Goal: Task Accomplishment & Management: Manage account settings

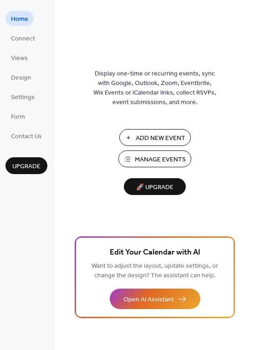
click at [163, 159] on span "Manage Events" at bounding box center [160, 160] width 51 height 10
click at [22, 35] on span "Connect" at bounding box center [23, 39] width 24 height 10
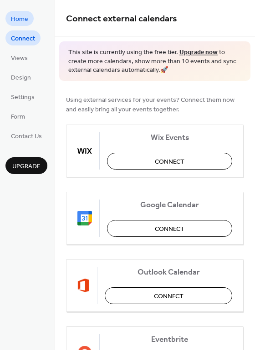
click at [21, 18] on span "Home" at bounding box center [19, 20] width 17 height 10
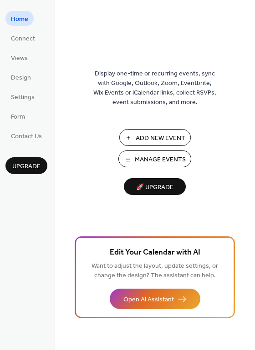
click at [172, 156] on span "Manage Events" at bounding box center [160, 160] width 51 height 10
click at [162, 137] on span "Add New Event" at bounding box center [161, 139] width 50 height 10
click at [160, 141] on span "Add New Event" at bounding box center [161, 139] width 50 height 10
click at [147, 161] on span "Manage Events" at bounding box center [160, 160] width 51 height 10
click at [162, 136] on span "Add New Event" at bounding box center [161, 139] width 50 height 10
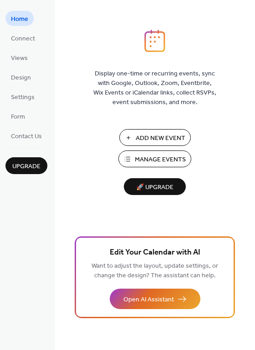
click at [172, 159] on span "Manage Events" at bounding box center [160, 160] width 51 height 10
click at [172, 138] on span "Add New Event" at bounding box center [161, 139] width 50 height 10
click at [22, 75] on span "Design" at bounding box center [21, 78] width 20 height 10
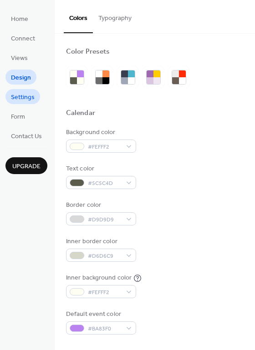
click at [27, 97] on span "Settings" at bounding box center [23, 98] width 24 height 10
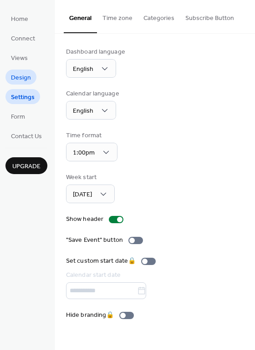
click at [24, 76] on span "Design" at bounding box center [21, 78] width 20 height 10
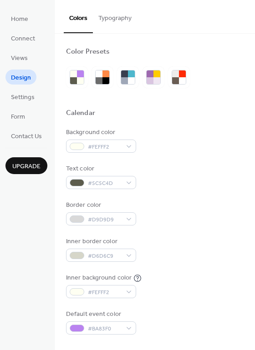
click at [121, 19] on button "Typography" at bounding box center [115, 16] width 44 height 32
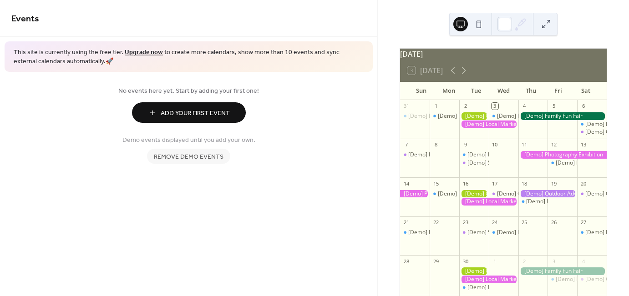
click at [211, 156] on span "Remove demo events" at bounding box center [189, 157] width 70 height 10
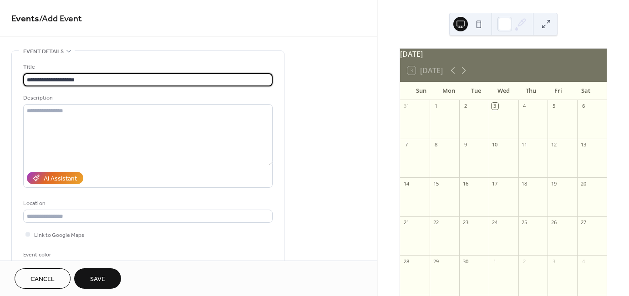
type input "**********"
click at [106, 274] on button "Save" at bounding box center [97, 278] width 47 height 20
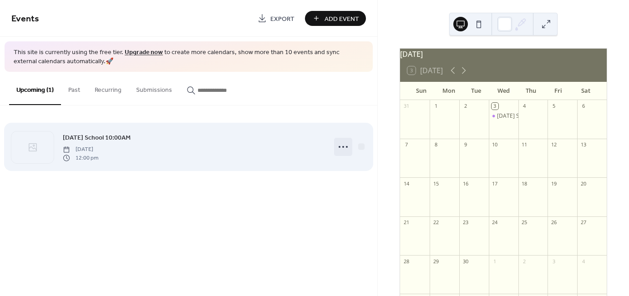
click at [344, 150] on icon at bounding box center [343, 147] width 15 height 15
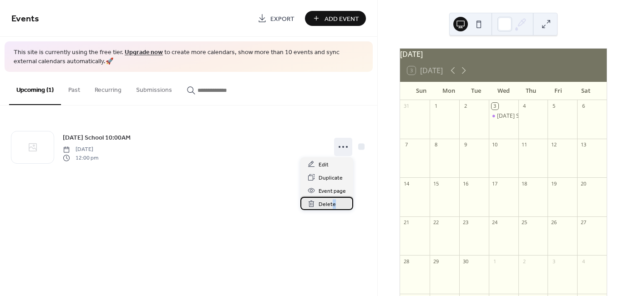
click at [333, 204] on span "Delete" at bounding box center [326, 205] width 17 height 10
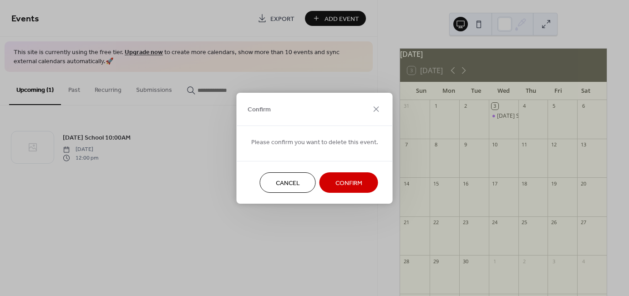
click at [349, 183] on span "Confirm" at bounding box center [348, 183] width 27 height 10
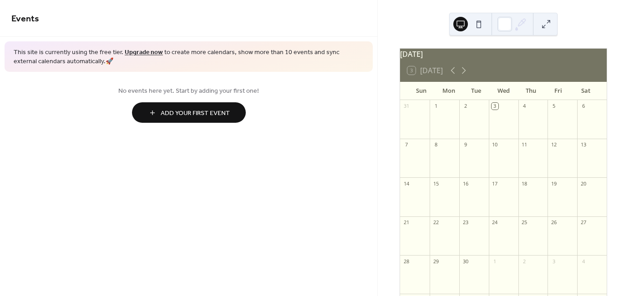
click at [424, 159] on div at bounding box center [415, 162] width 30 height 23
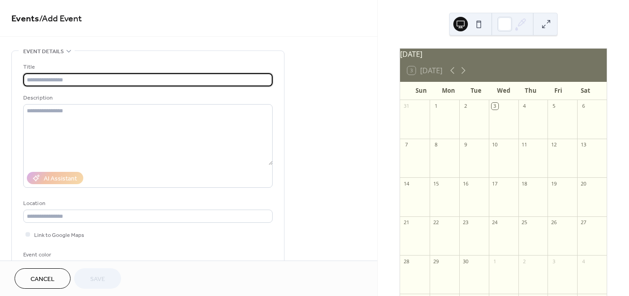
click at [417, 164] on div at bounding box center [415, 162] width 30 height 23
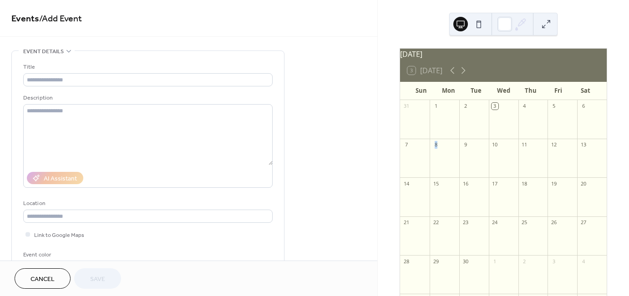
click at [417, 164] on div at bounding box center [415, 162] width 30 height 23
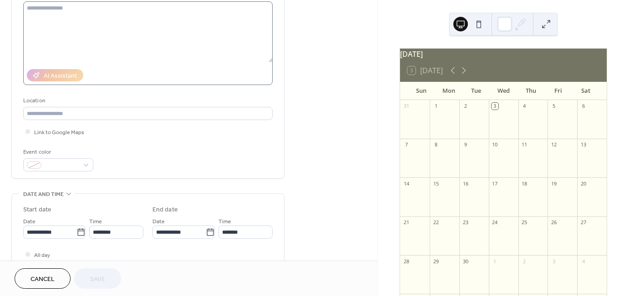
scroll to position [136, 0]
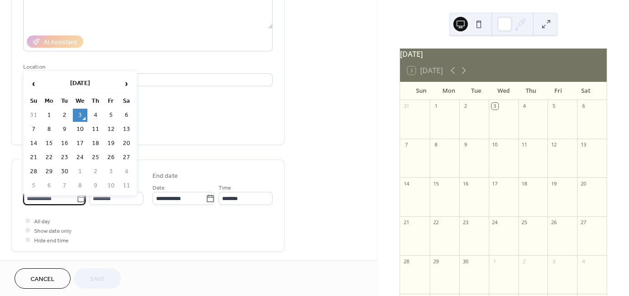
click at [63, 197] on input "**********" at bounding box center [49, 198] width 53 height 13
click at [34, 127] on td "7" at bounding box center [33, 129] width 15 height 13
type input "**********"
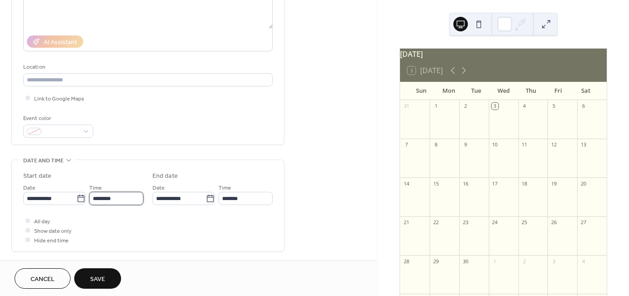
click at [121, 197] on input "********" at bounding box center [116, 198] width 54 height 13
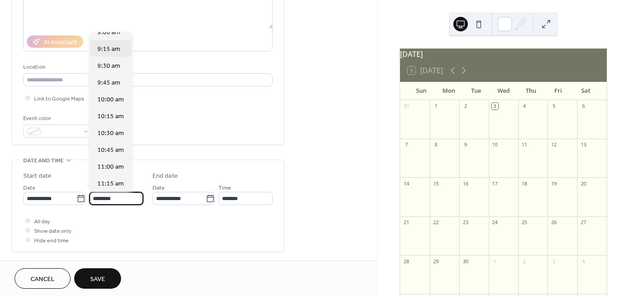
scroll to position [626, 0]
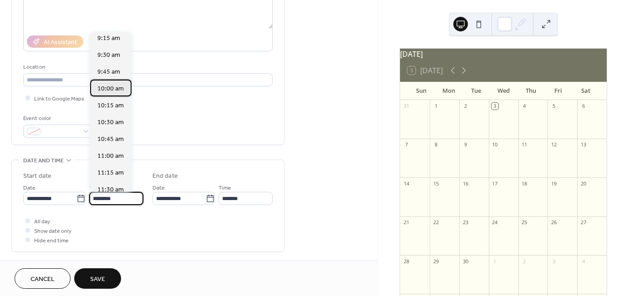
click at [105, 86] on span "10:00 am" at bounding box center [110, 89] width 26 height 10
type input "********"
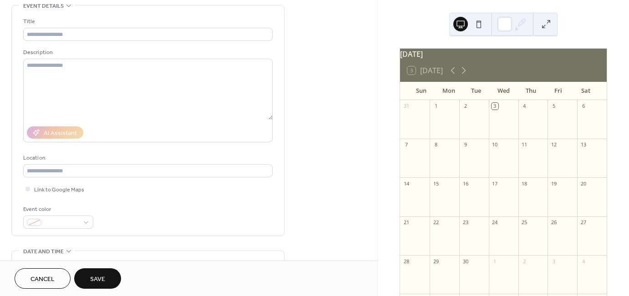
scroll to position [0, 0]
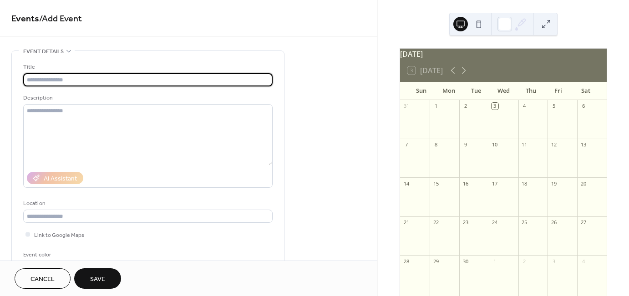
click at [59, 79] on input "text" at bounding box center [147, 79] width 249 height 13
type input "**********"
click at [97, 279] on span "Save" at bounding box center [97, 280] width 15 height 10
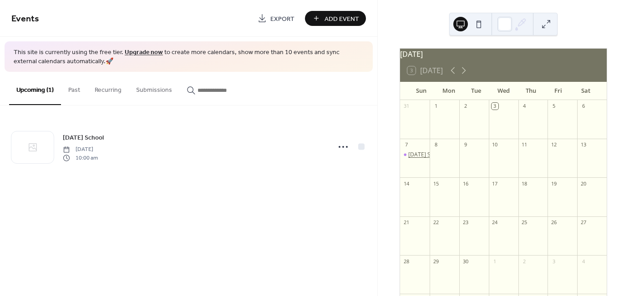
click at [424, 159] on div "Sunday School" at bounding box center [426, 155] width 36 height 8
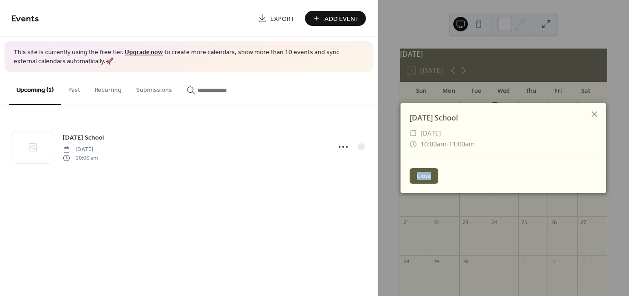
click at [424, 161] on div "Close" at bounding box center [503, 176] width 206 height 34
click at [592, 112] on icon at bounding box center [593, 113] width 5 height 5
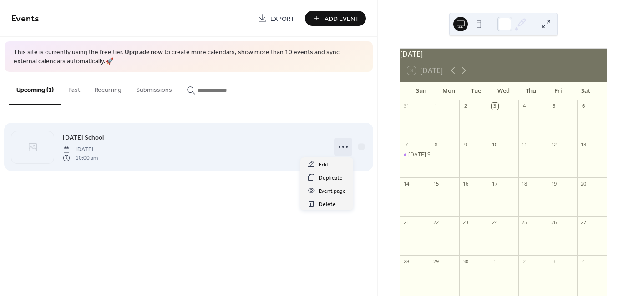
click at [347, 146] on circle at bounding box center [347, 147] width 2 height 2
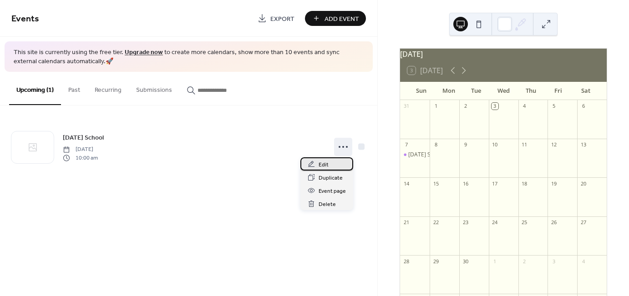
click at [329, 161] on div "Edit" at bounding box center [326, 163] width 53 height 13
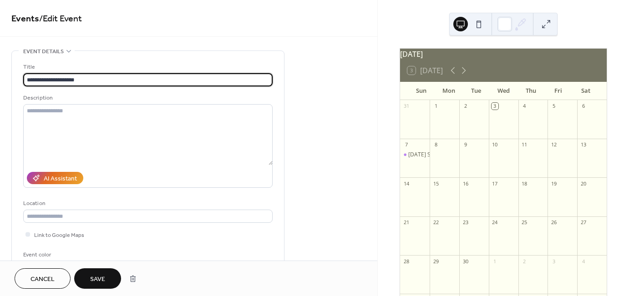
type input "**********"
click at [109, 279] on button "Save" at bounding box center [97, 278] width 47 height 20
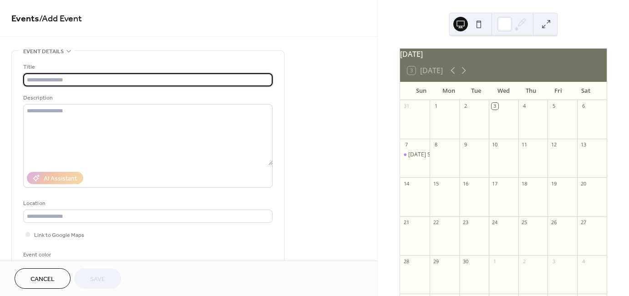
type input "*"
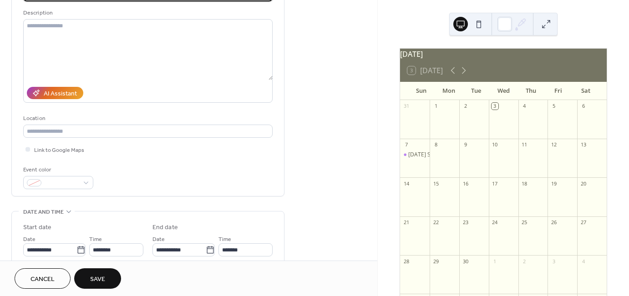
scroll to position [136, 0]
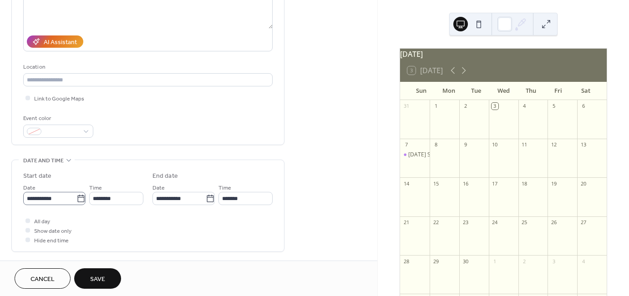
type input "**********"
click at [81, 198] on body "**********" at bounding box center [314, 148] width 629 height 296
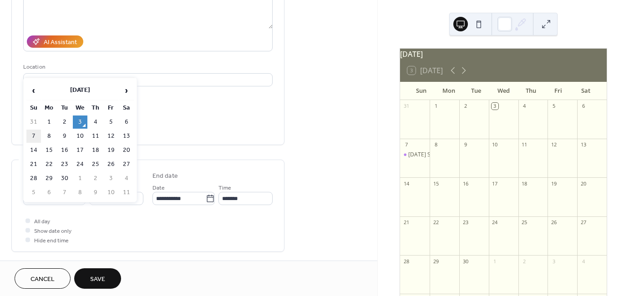
click at [33, 133] on td "7" at bounding box center [33, 136] width 15 height 13
type input "**********"
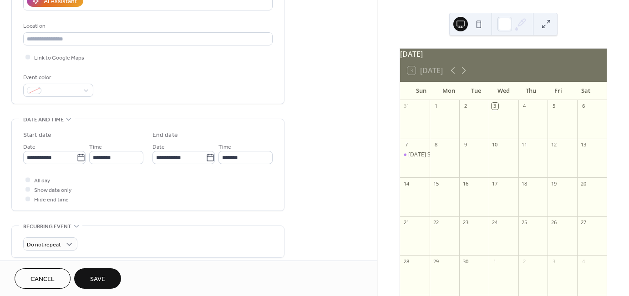
scroll to position [182, 0]
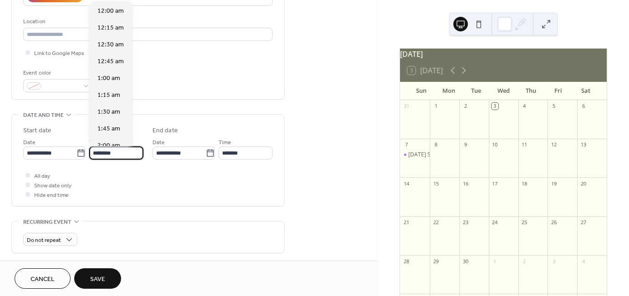
click at [113, 152] on input "********" at bounding box center [116, 152] width 54 height 13
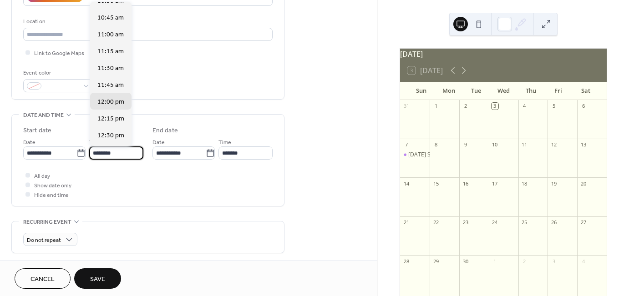
scroll to position [671, 0]
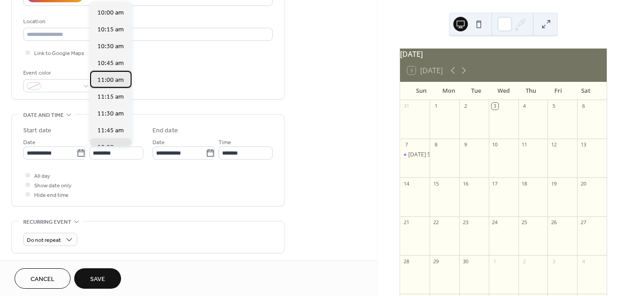
click at [114, 79] on span "11:00 am" at bounding box center [110, 81] width 26 height 10
type input "********"
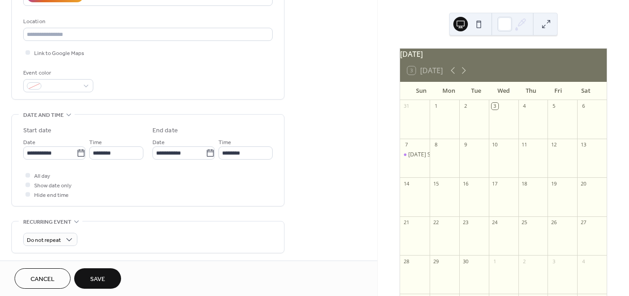
click at [107, 277] on button "Save" at bounding box center [97, 278] width 47 height 20
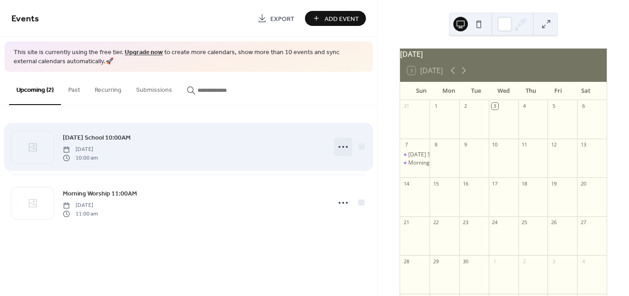
click at [343, 149] on icon at bounding box center [343, 147] width 15 height 15
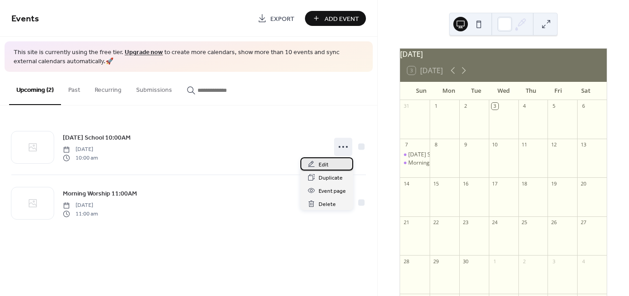
click at [327, 163] on span "Edit" at bounding box center [323, 165] width 10 height 10
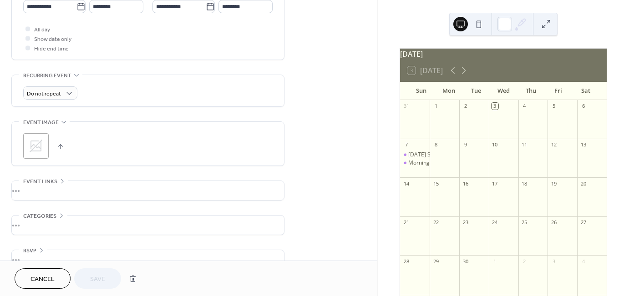
scroll to position [346, 0]
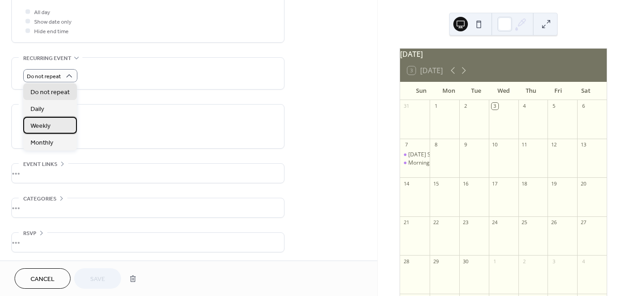
click at [42, 124] on span "Weekly" at bounding box center [40, 126] width 20 height 10
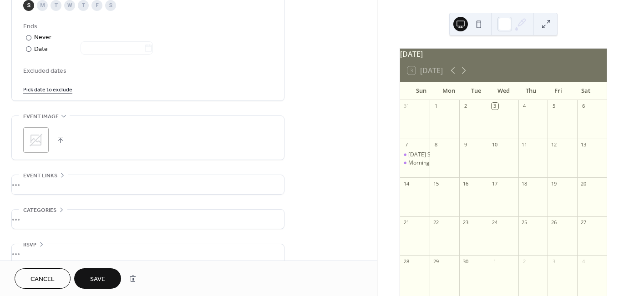
scroll to position [504, 0]
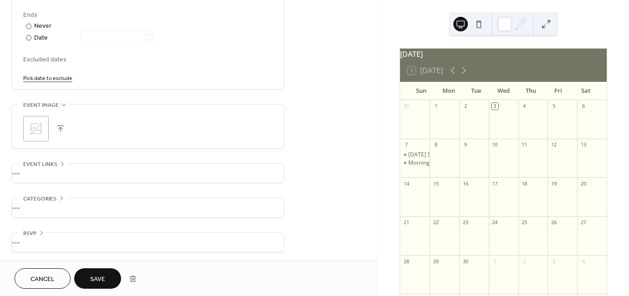
click at [98, 275] on span "Save" at bounding box center [97, 280] width 15 height 10
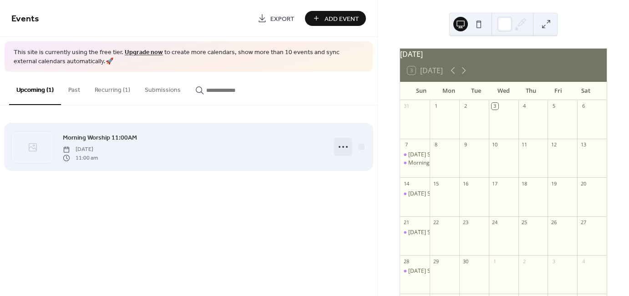
click at [342, 150] on icon at bounding box center [343, 147] width 15 height 15
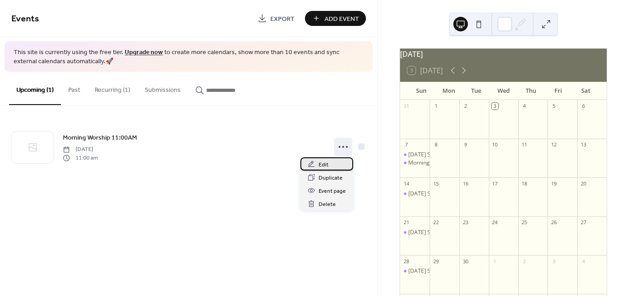
click at [327, 163] on span "Edit" at bounding box center [323, 165] width 10 height 10
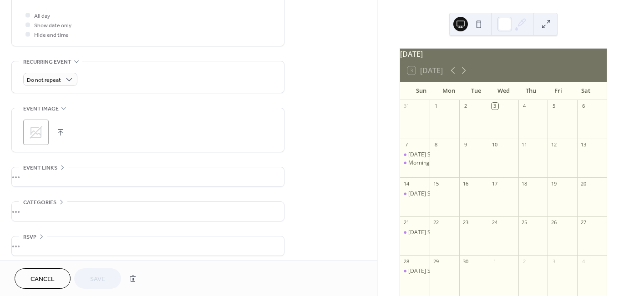
scroll to position [346, 0]
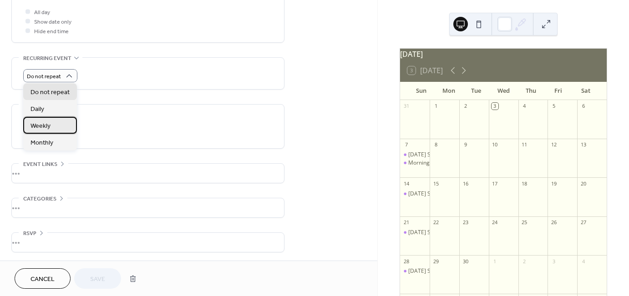
click at [58, 126] on div "Weekly" at bounding box center [50, 125] width 54 height 17
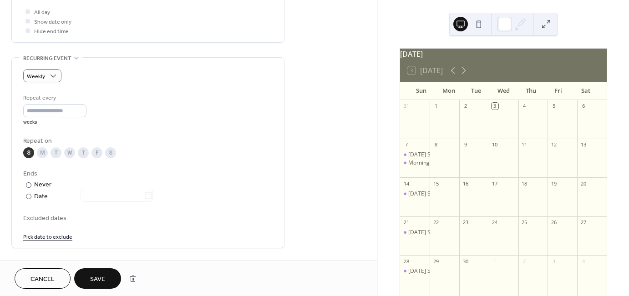
click at [107, 281] on button "Save" at bounding box center [97, 278] width 47 height 20
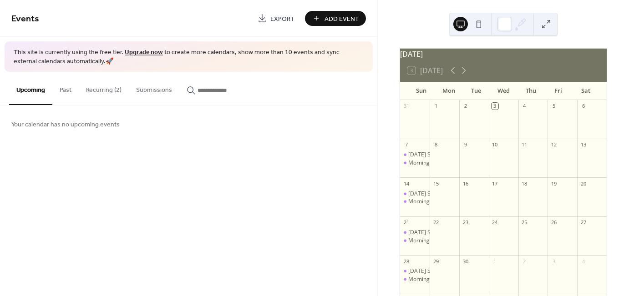
click at [355, 18] on span "Add Event" at bounding box center [341, 19] width 35 height 10
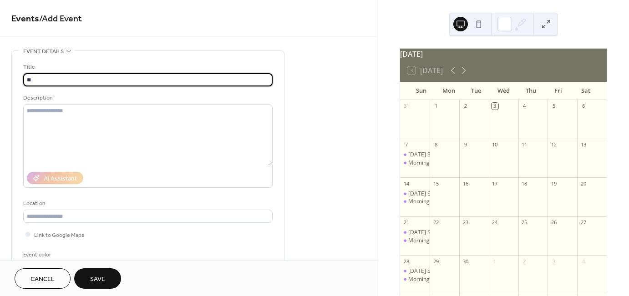
type input "*"
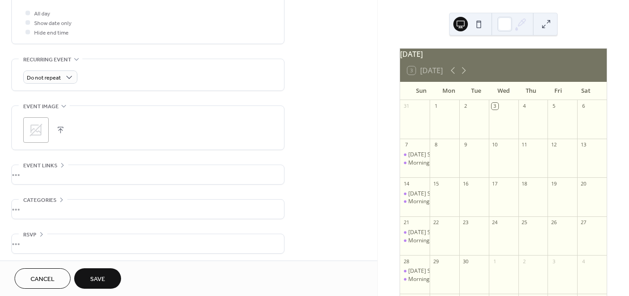
scroll to position [346, 0]
type input "**********"
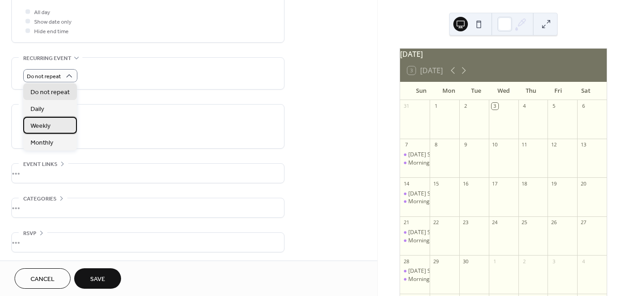
click at [45, 123] on span "Weekly" at bounding box center [40, 126] width 20 height 10
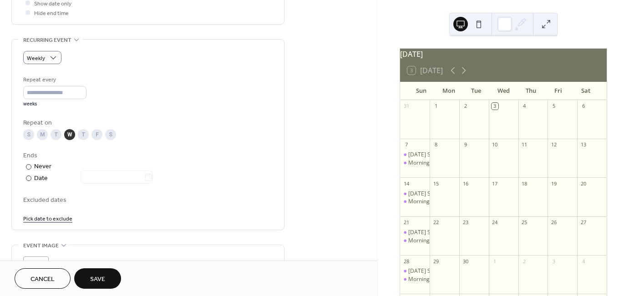
scroll to position [227, 0]
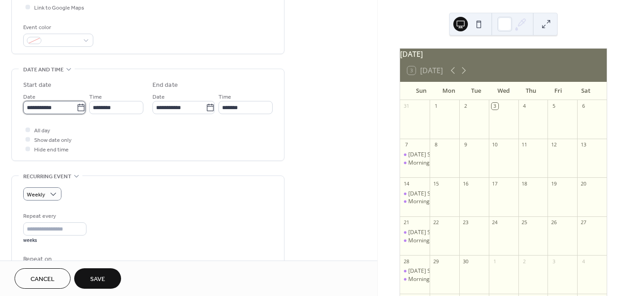
click at [72, 108] on input "**********" at bounding box center [49, 107] width 53 height 13
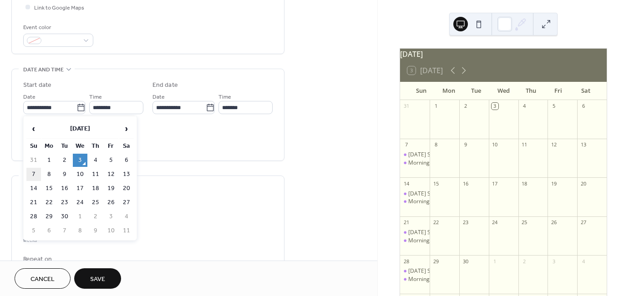
click at [32, 174] on td "7" at bounding box center [33, 174] width 15 height 13
type input "**********"
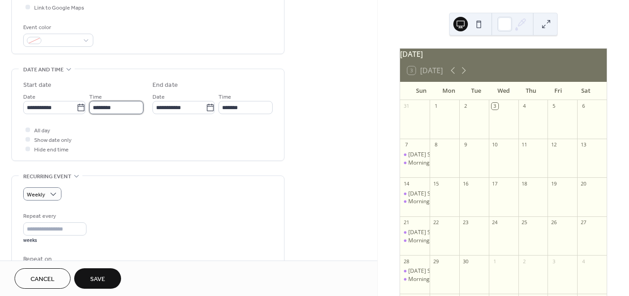
click at [122, 106] on input "********" at bounding box center [116, 107] width 54 height 13
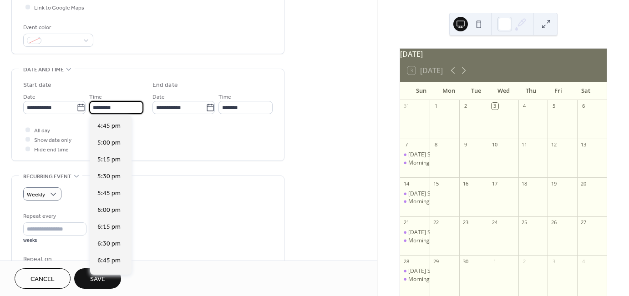
scroll to position [1172, 0]
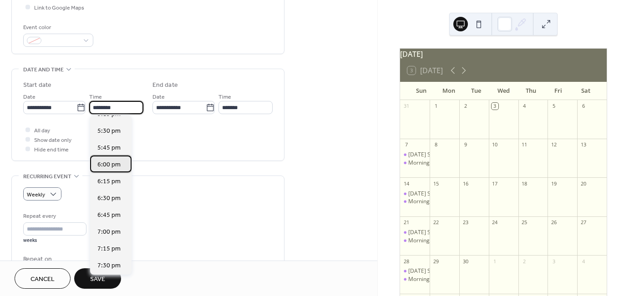
click at [111, 165] on span "6:00 pm" at bounding box center [108, 165] width 23 height 10
type input "*******"
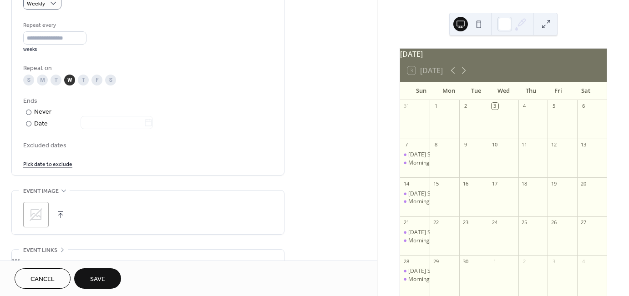
scroll to position [409, 0]
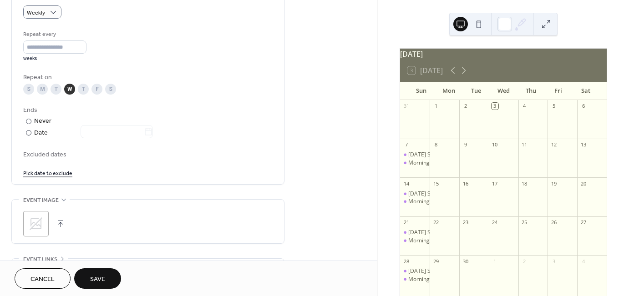
click at [29, 88] on div "S" at bounding box center [28, 89] width 11 height 11
click at [72, 87] on div "W" at bounding box center [69, 89] width 11 height 11
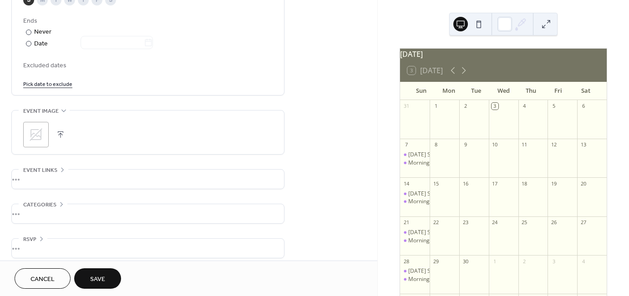
scroll to position [500, 0]
click at [102, 279] on span "Save" at bounding box center [97, 280] width 15 height 10
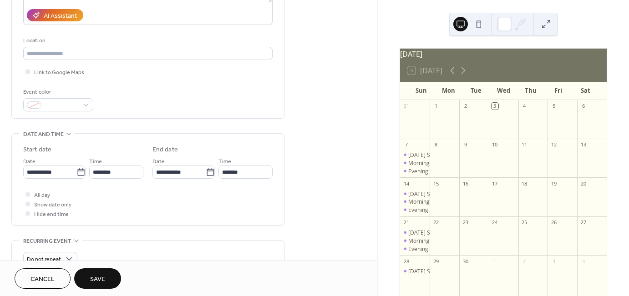
scroll to position [227, 0]
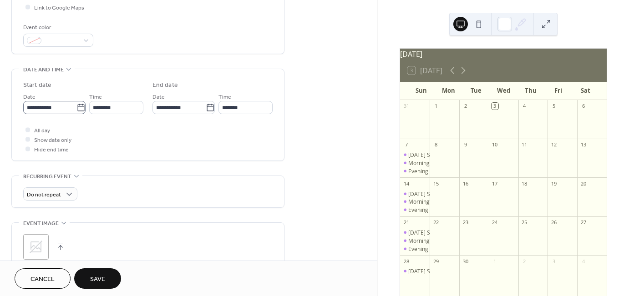
type input "**********"
click at [57, 106] on input "**********" at bounding box center [49, 107] width 53 height 13
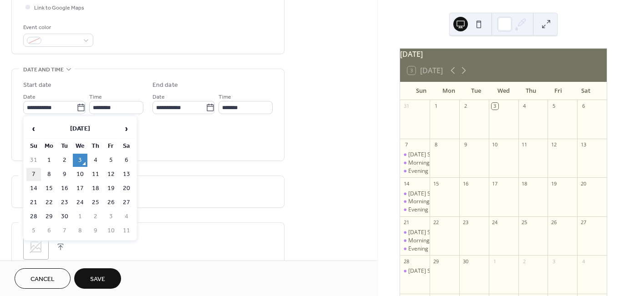
click at [32, 171] on td "7" at bounding box center [33, 174] width 15 height 13
type input "**********"
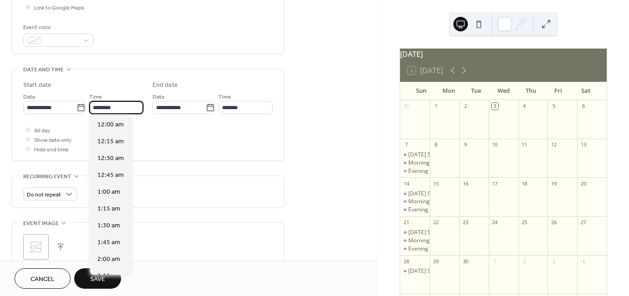
click at [121, 107] on input "********" at bounding box center [116, 107] width 54 height 13
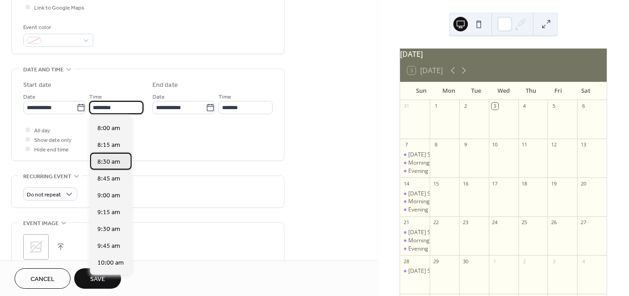
click at [112, 161] on span "8:30 am" at bounding box center [108, 162] width 23 height 10
type input "*******"
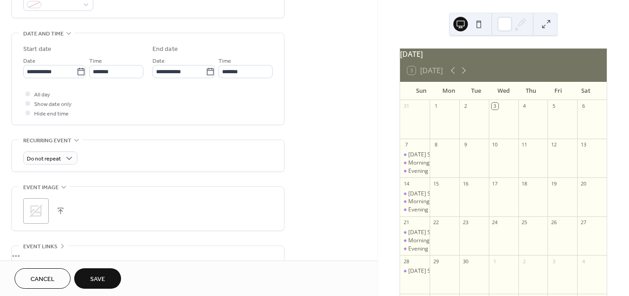
scroll to position [273, 0]
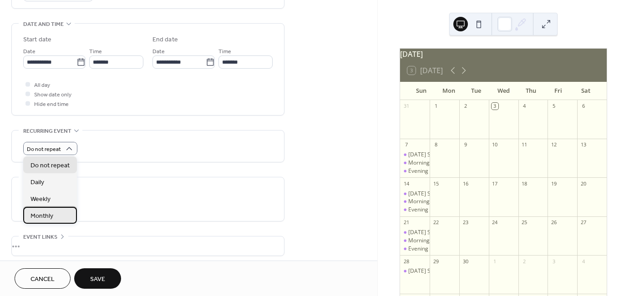
click at [55, 215] on div "Monthly" at bounding box center [50, 215] width 54 height 17
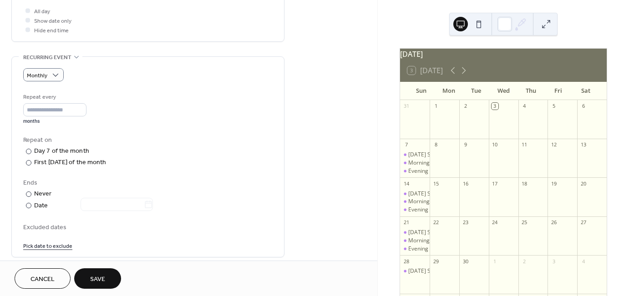
scroll to position [364, 0]
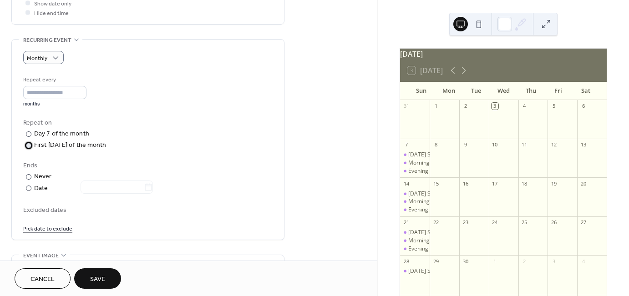
click at [29, 145] on div at bounding box center [28, 145] width 5 height 5
click at [104, 278] on span "Save" at bounding box center [97, 280] width 15 height 10
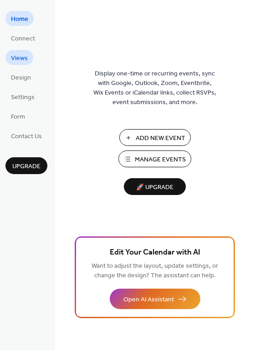
click at [25, 58] on span "Views" at bounding box center [19, 59] width 17 height 10
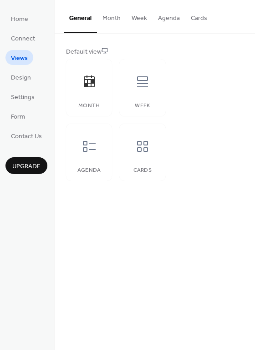
click at [109, 18] on button "Month" at bounding box center [111, 16] width 29 height 32
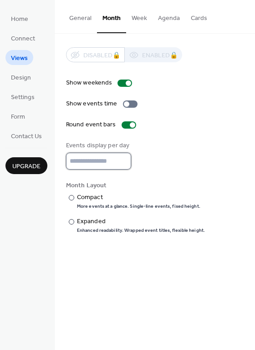
type input "*"
click at [121, 159] on input "*" at bounding box center [98, 161] width 65 height 17
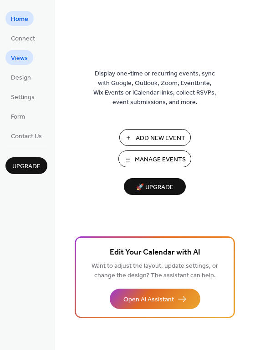
click at [21, 57] on span "Views" at bounding box center [19, 59] width 17 height 10
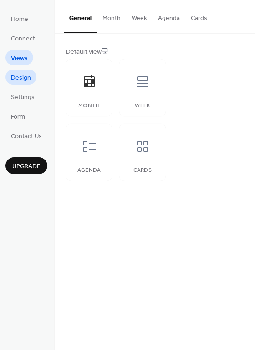
click at [21, 74] on span "Design" at bounding box center [21, 78] width 20 height 10
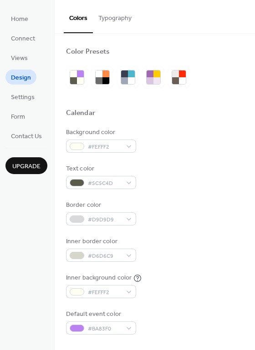
click at [127, 18] on button "Typography" at bounding box center [115, 16] width 44 height 32
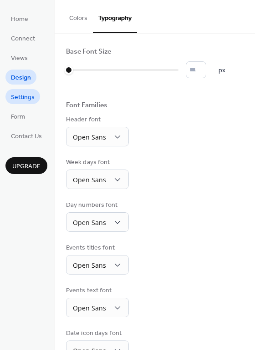
click at [19, 97] on span "Settings" at bounding box center [23, 98] width 24 height 10
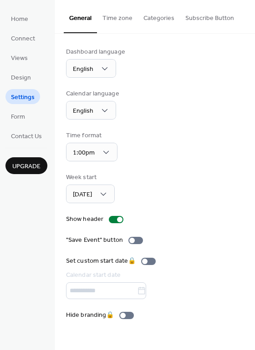
click at [161, 15] on button "Categories" at bounding box center [159, 16] width 42 height 32
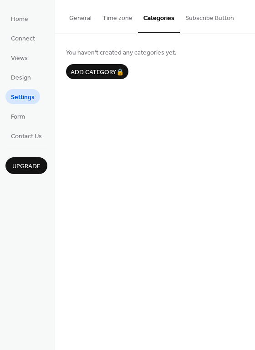
click at [120, 19] on button "Time zone" at bounding box center [117, 16] width 41 height 32
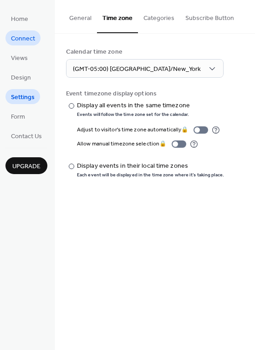
click at [21, 38] on span "Connect" at bounding box center [23, 39] width 24 height 10
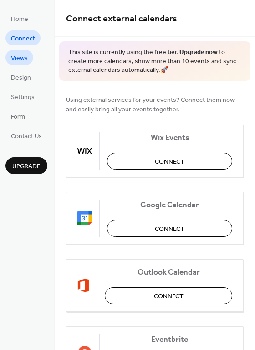
click at [20, 58] on span "Views" at bounding box center [19, 59] width 17 height 10
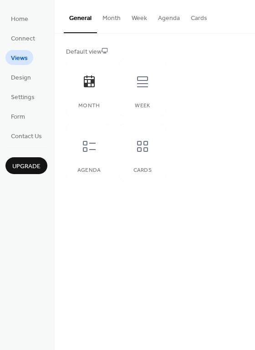
click at [140, 18] on button "Week" at bounding box center [139, 16] width 26 height 32
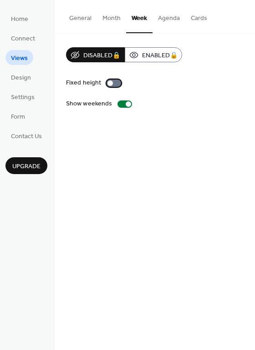
click at [110, 82] on div at bounding box center [109, 83] width 5 height 5
click at [116, 83] on div at bounding box center [117, 83] width 5 height 5
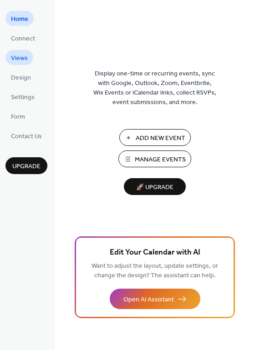
click at [28, 60] on link "Views" at bounding box center [19, 57] width 28 height 15
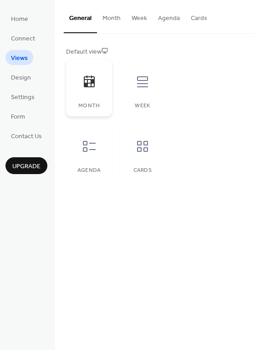
click at [86, 81] on icon at bounding box center [89, 82] width 15 height 15
click at [143, 18] on button "Week" at bounding box center [139, 16] width 26 height 32
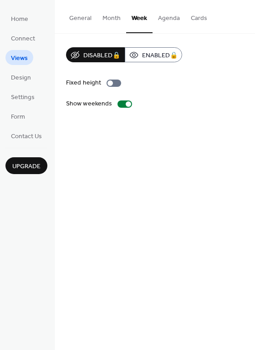
click at [111, 18] on button "Month" at bounding box center [111, 16] width 29 height 32
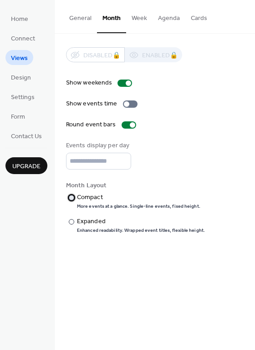
click at [71, 197] on div at bounding box center [71, 197] width 5 height 5
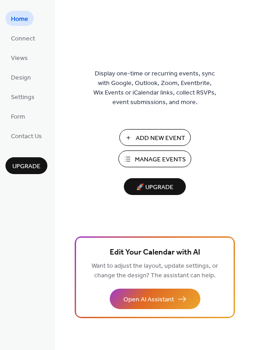
click at [156, 157] on span "Manage Events" at bounding box center [160, 160] width 51 height 10
click at [157, 138] on span "Add New Event" at bounding box center [161, 139] width 50 height 10
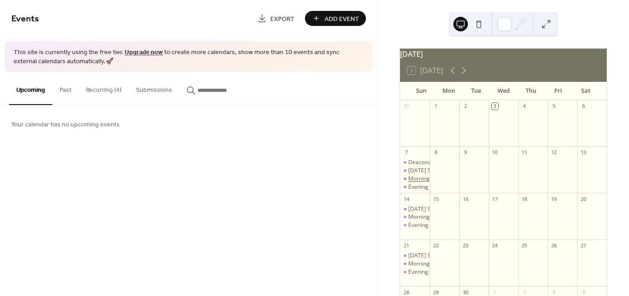
click at [422, 183] on div "Morning Worship 11:00AM" at bounding box center [442, 179] width 68 height 8
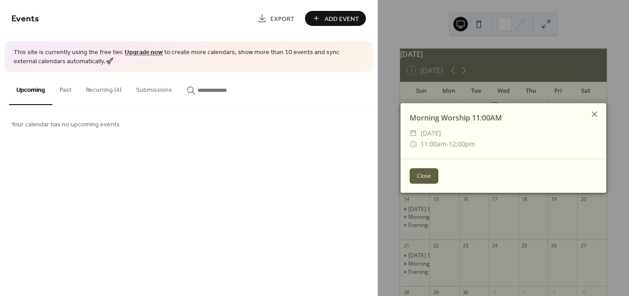
click at [599, 111] on icon at bounding box center [594, 114] width 11 height 11
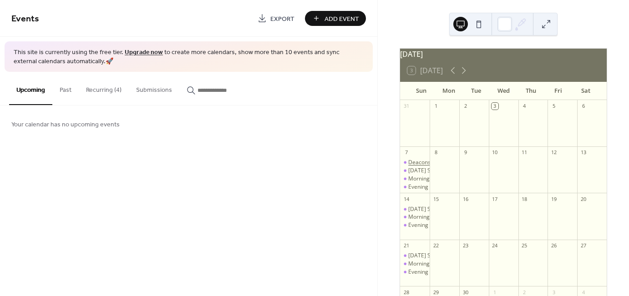
click at [418, 166] on div "Deacons Meeting 8:30AM" at bounding box center [441, 163] width 66 height 8
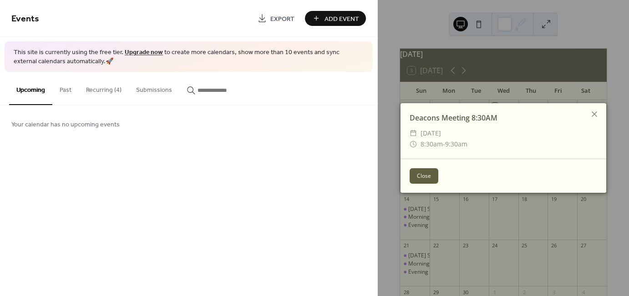
click at [429, 141] on span "8:30am" at bounding box center [431, 144] width 22 height 9
click at [429, 148] on span "8:30am" at bounding box center [431, 144] width 22 height 9
click at [595, 114] on icon at bounding box center [594, 114] width 11 height 11
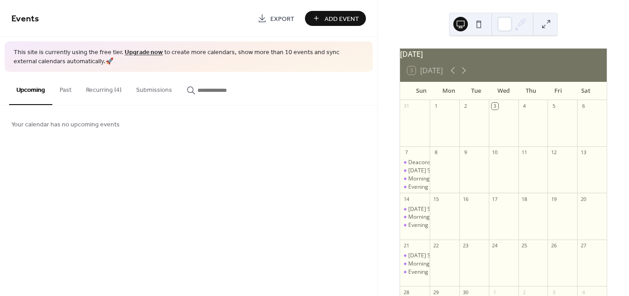
click at [95, 89] on button "Recurring (4)" at bounding box center [104, 88] width 50 height 32
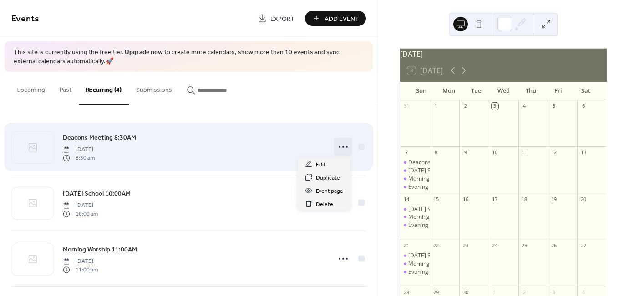
click at [342, 148] on icon at bounding box center [343, 147] width 15 height 15
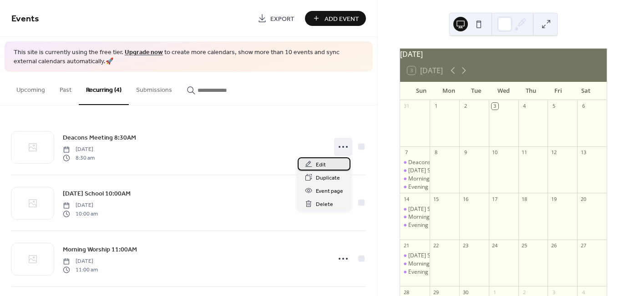
click at [328, 163] on div "Edit" at bounding box center [323, 163] width 53 height 13
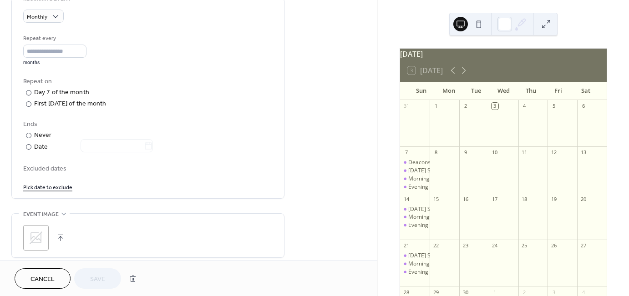
scroll to position [409, 0]
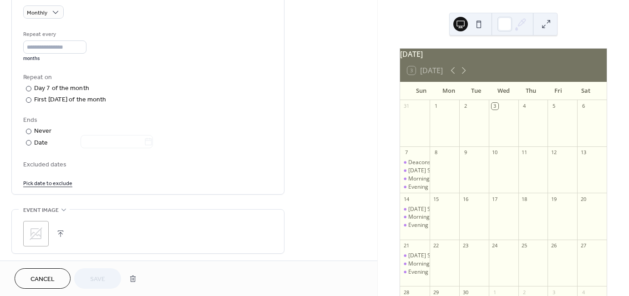
click at [47, 276] on span "Cancel" at bounding box center [42, 280] width 24 height 10
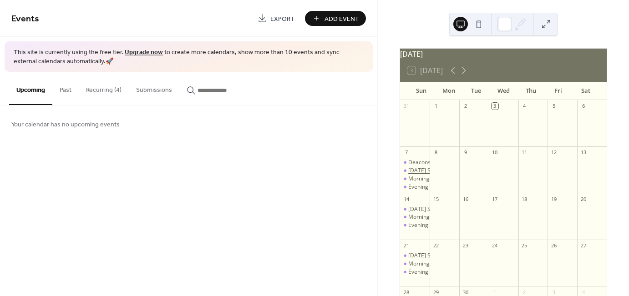
click at [424, 175] on div "[DATE] School 10:00AM" at bounding box center [438, 171] width 60 height 8
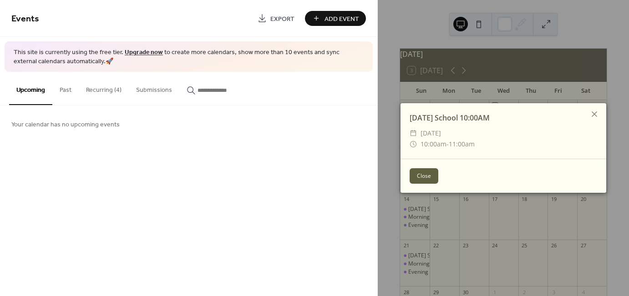
click at [424, 177] on button "Close" at bounding box center [423, 175] width 29 height 15
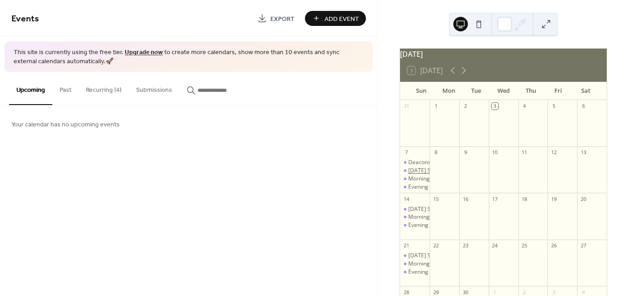
click at [424, 175] on div "[DATE] School 10:00AM" at bounding box center [438, 171] width 60 height 8
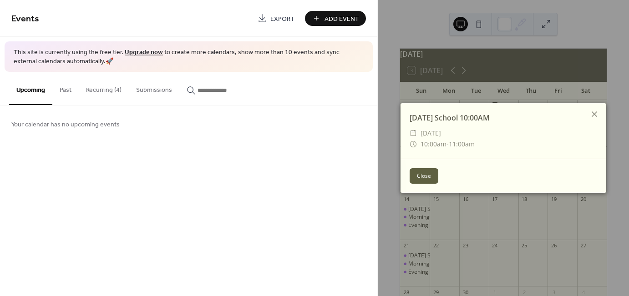
click at [424, 177] on button "Close" at bounding box center [423, 175] width 29 height 15
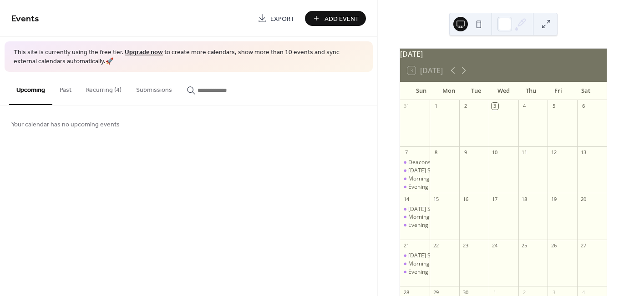
click at [106, 88] on button "Recurring (4)" at bounding box center [104, 88] width 50 height 32
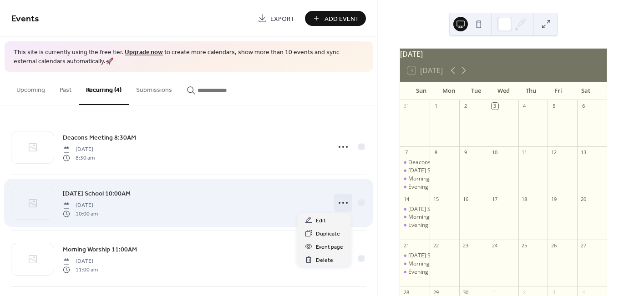
click at [341, 202] on icon at bounding box center [343, 203] width 15 height 15
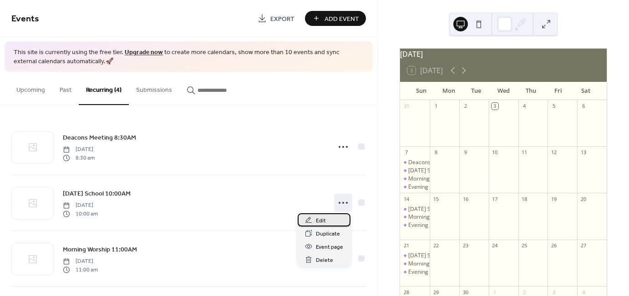
click at [334, 220] on div "Edit" at bounding box center [323, 219] width 53 height 13
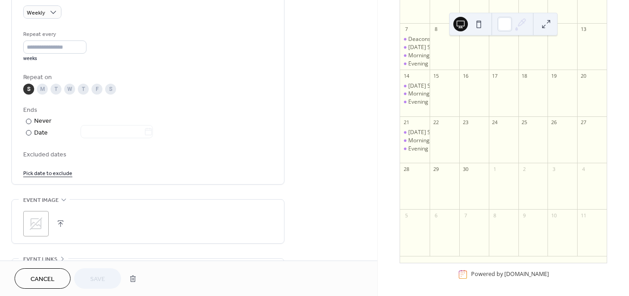
scroll to position [131, 0]
click at [421, 177] on div at bounding box center [415, 188] width 30 height 31
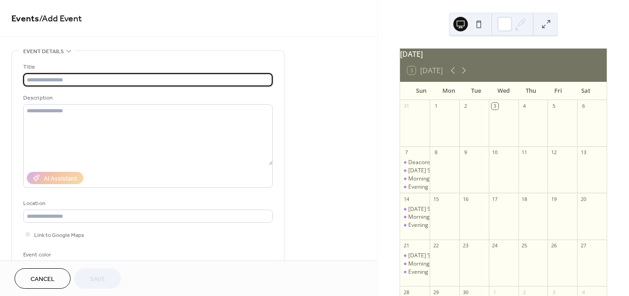
click at [54, 80] on input "text" at bounding box center [147, 79] width 249 height 13
type input "******"
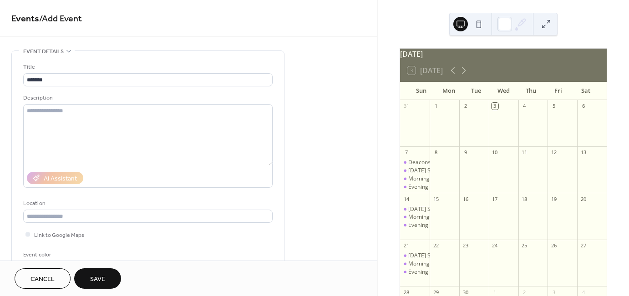
click at [39, 278] on span "Cancel" at bounding box center [42, 280] width 24 height 10
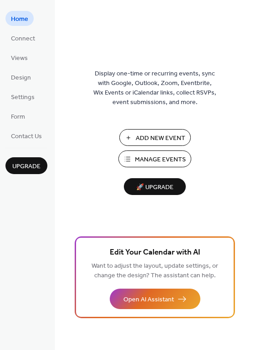
click at [156, 137] on span "Add New Event" at bounding box center [161, 139] width 50 height 10
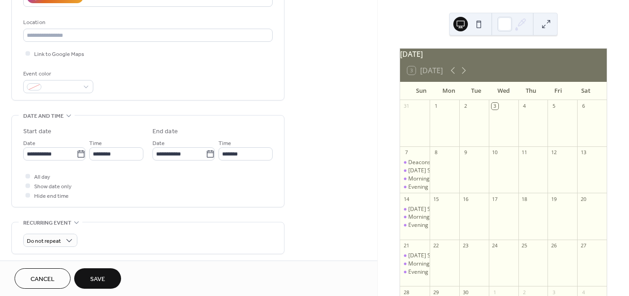
scroll to position [227, 0]
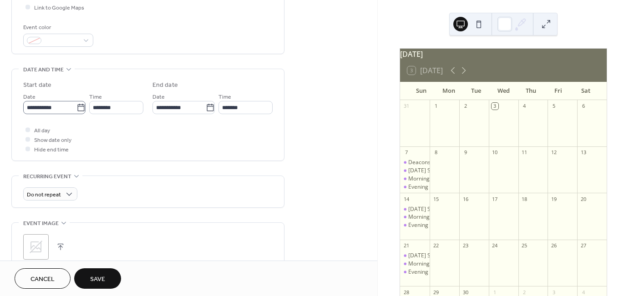
type input "**********"
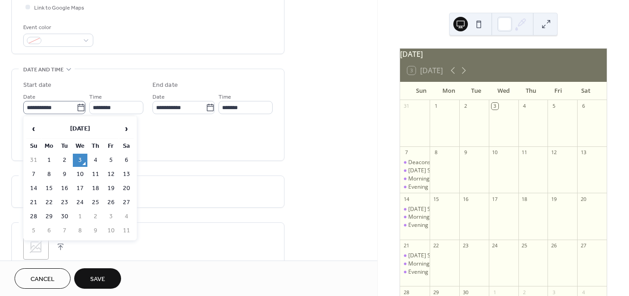
click at [77, 108] on icon at bounding box center [80, 107] width 9 height 9
click at [76, 108] on input "**********" at bounding box center [49, 107] width 53 height 13
click at [35, 214] on td "28" at bounding box center [33, 216] width 15 height 13
type input "**********"
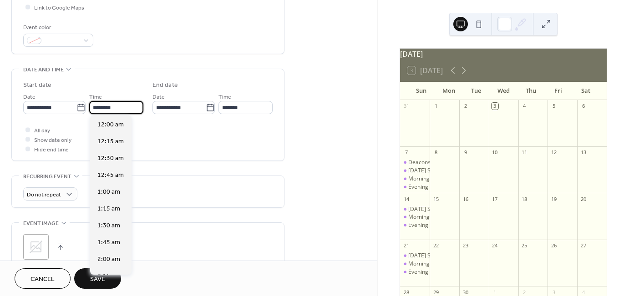
click at [133, 108] on input "********" at bounding box center [116, 107] width 54 height 13
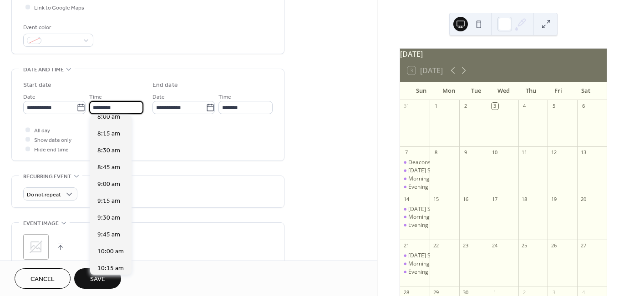
scroll to position [592, 0]
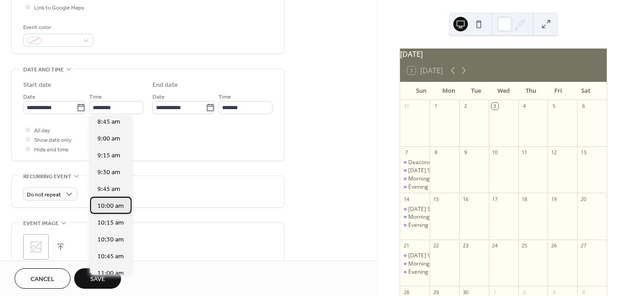
click at [112, 206] on span "10:00 am" at bounding box center [110, 207] width 26 height 10
type input "********"
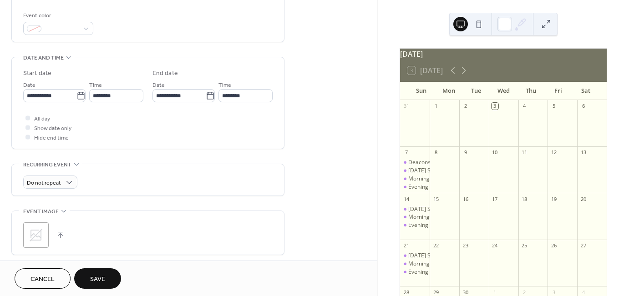
scroll to position [273, 0]
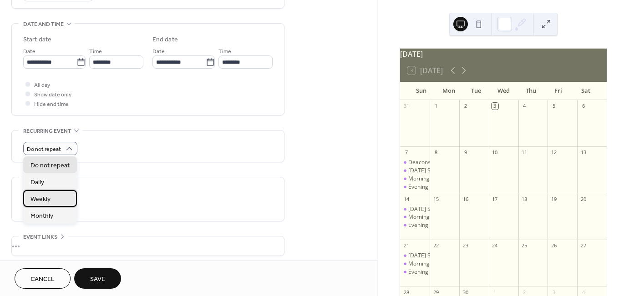
click at [55, 199] on div "Weekly" at bounding box center [50, 198] width 54 height 17
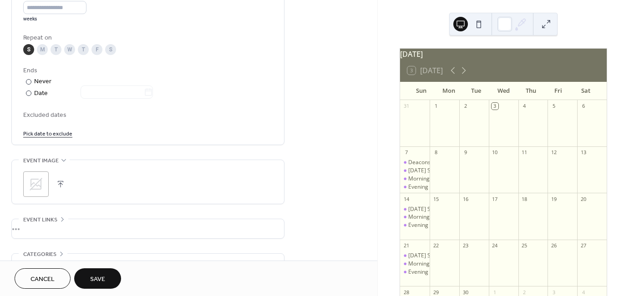
scroll to position [455, 0]
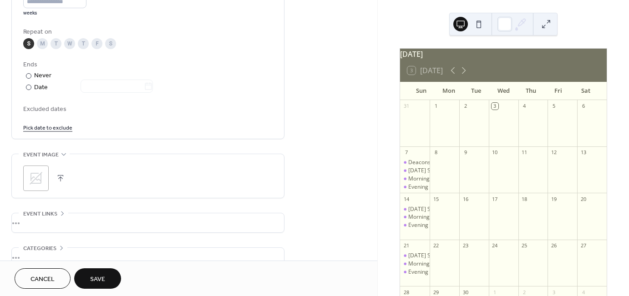
click at [104, 278] on span "Save" at bounding box center [97, 280] width 15 height 10
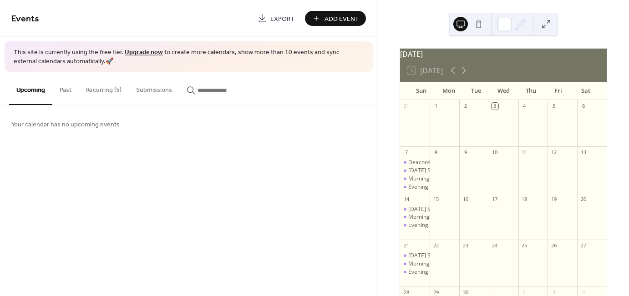
click at [139, 51] on link "Upgrade now" at bounding box center [144, 52] width 38 height 12
